Goal: Check status: Check status

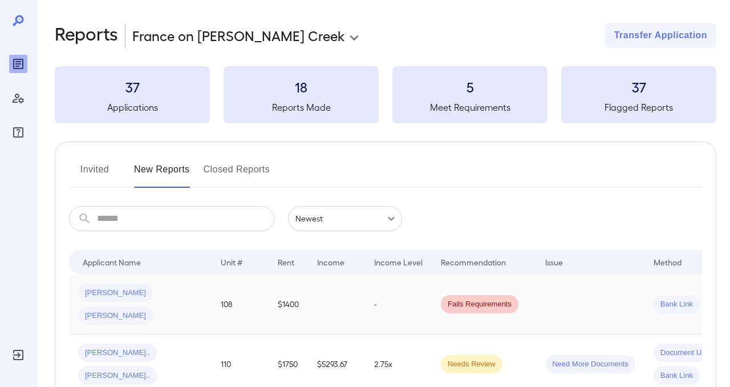
click at [204, 288] on td "[PERSON_NAME] [PERSON_NAME]" at bounding box center [140, 304] width 143 height 60
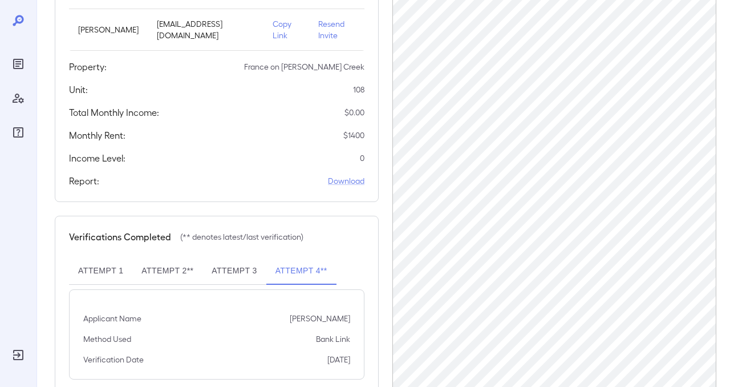
scroll to position [239, 0]
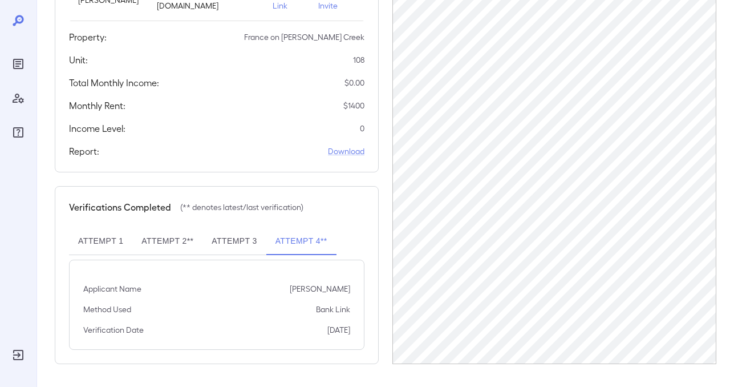
click at [231, 245] on button "Attempt 3" at bounding box center [233, 240] width 63 height 27
click at [287, 246] on button "Attempt 4**" at bounding box center [301, 240] width 70 height 27
click at [14, 55] on div "Reports" at bounding box center [18, 64] width 18 height 18
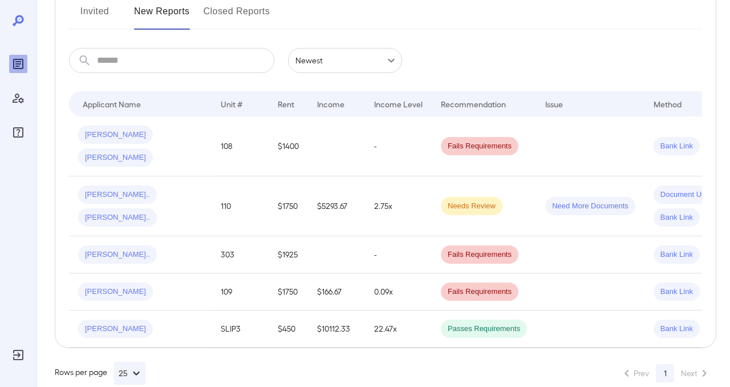
scroll to position [156, 0]
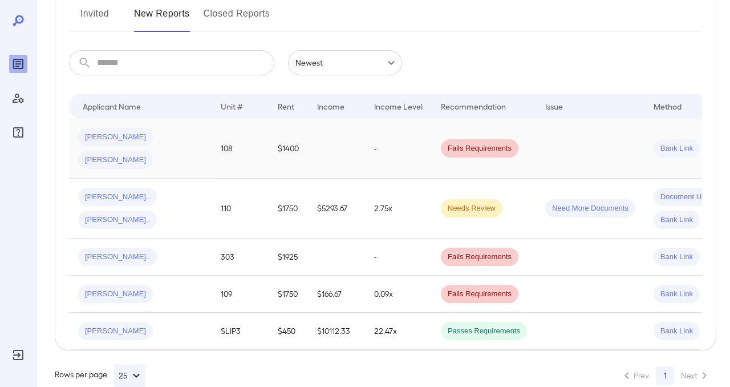
click at [153, 155] on span "[PERSON_NAME]" at bounding box center [115, 160] width 75 height 11
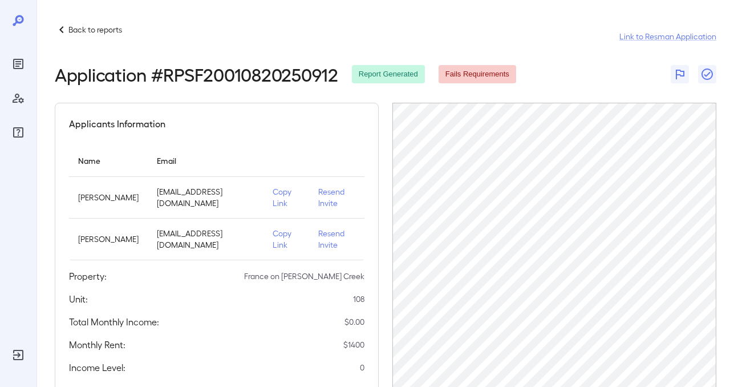
click at [22, 102] on icon "Manage Users" at bounding box center [18, 99] width 11 height 10
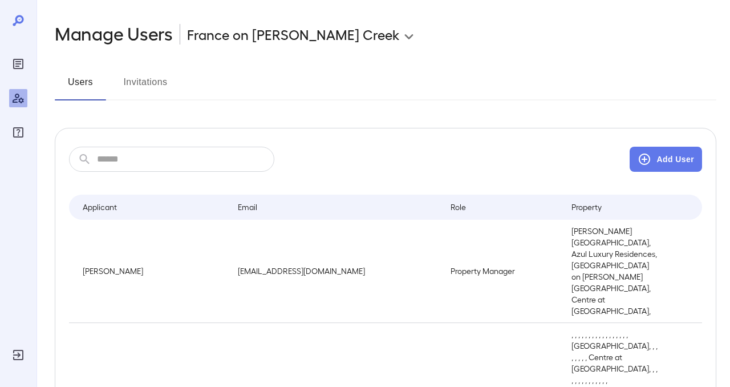
click at [137, 94] on button "Invitations" at bounding box center [145, 86] width 51 height 27
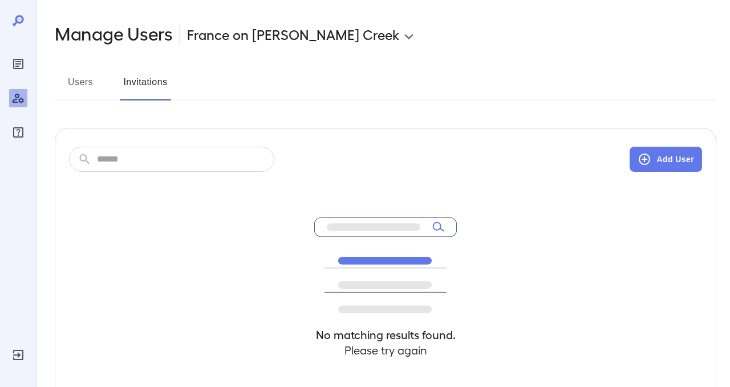
click at [173, 159] on input "text" at bounding box center [185, 159] width 177 height 25
type input "***"
click at [665, 161] on button "Add User" at bounding box center [665, 159] width 72 height 25
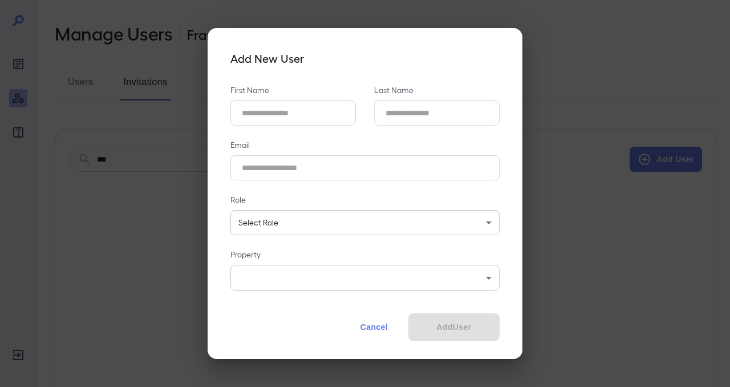
click at [370, 321] on button "Cancel" at bounding box center [374, 326] width 50 height 27
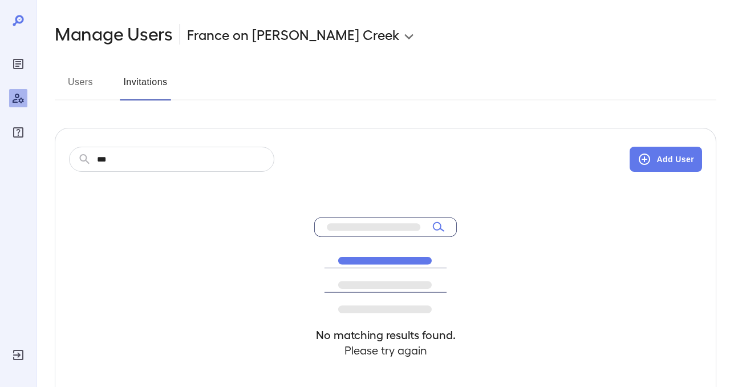
click at [17, 62] on icon "Reports" at bounding box center [18, 64] width 6 height 6
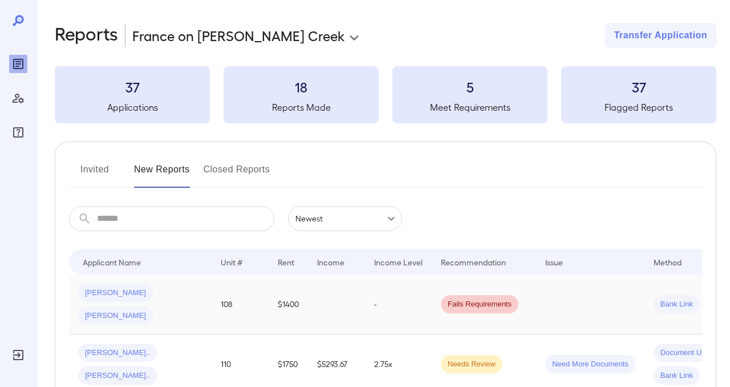
click at [153, 310] on span "[PERSON_NAME]" at bounding box center [115, 315] width 75 height 11
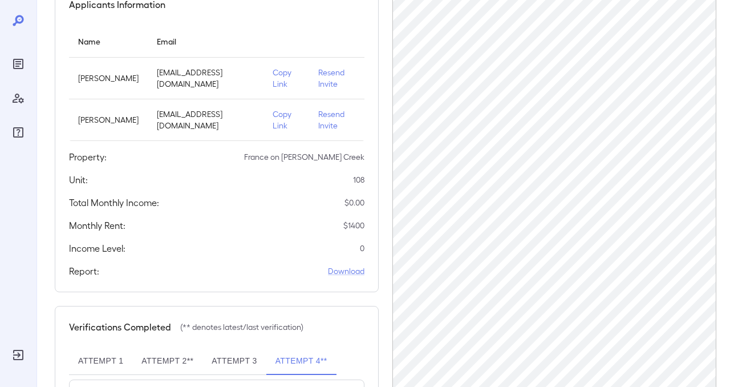
scroll to position [239, 0]
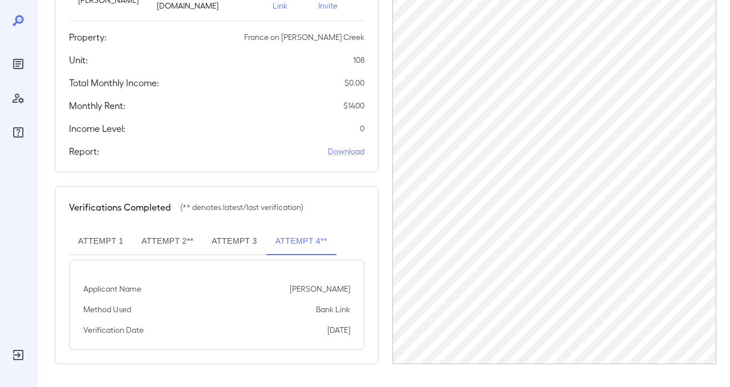
click at [372, 104] on div "Applicants Information Name Email [PERSON_NAME] [EMAIL_ADDRESS][DOMAIN_NAME] Co…" at bounding box center [217, 18] width 324 height 308
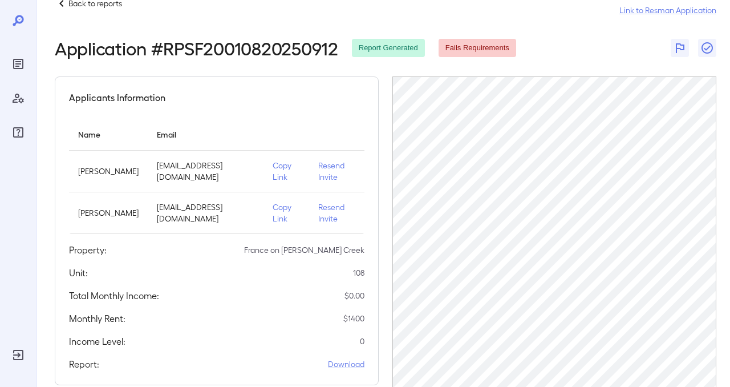
scroll to position [0, 0]
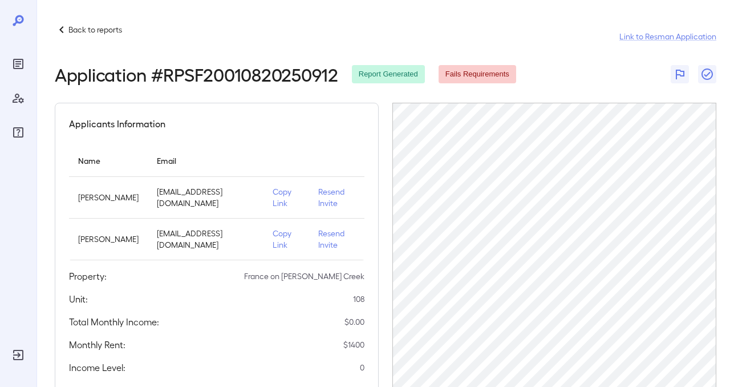
click at [409, 40] on div "Back to reports Link to Resman Application" at bounding box center [385, 36] width 661 height 27
click at [368, 37] on div "Back to reports Link to Resman Application" at bounding box center [385, 36] width 661 height 27
click at [418, 42] on div "Back to reports Link to Resman Application" at bounding box center [385, 36] width 661 height 27
click at [446, 43] on div "Back to reports Link to Resman Application" at bounding box center [385, 36] width 661 height 27
click at [532, 48] on div "Back to reports Link to Resman Application" at bounding box center [385, 36] width 661 height 27
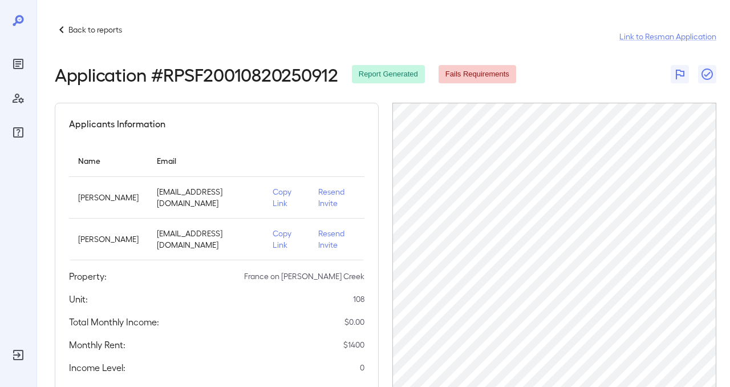
click at [340, 31] on div "Back to reports Link to Resman Application" at bounding box center [385, 36] width 661 height 27
click at [430, 41] on div "Back to reports Link to Resman Application" at bounding box center [385, 36] width 661 height 27
click at [586, 83] on div "Application # RPSF20010820250912 Report Generated Fails Requirements" at bounding box center [385, 74] width 661 height 21
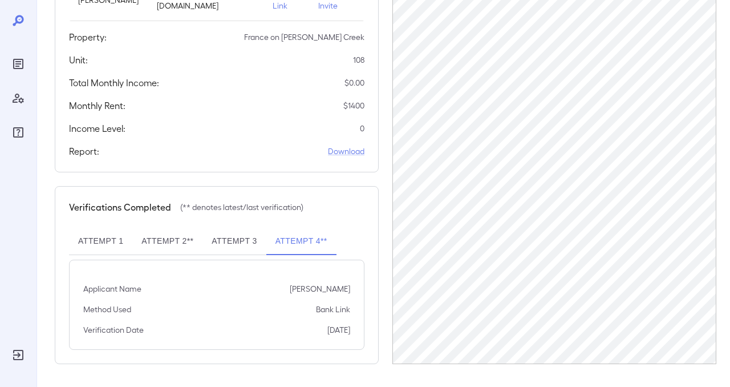
click at [389, 114] on div "Applicants Information Name Email [PERSON_NAME] [EMAIL_ADDRESS][DOMAIN_NAME] Co…" at bounding box center [385, 114] width 661 height 500
